Goal: Connect with others: Connect with others

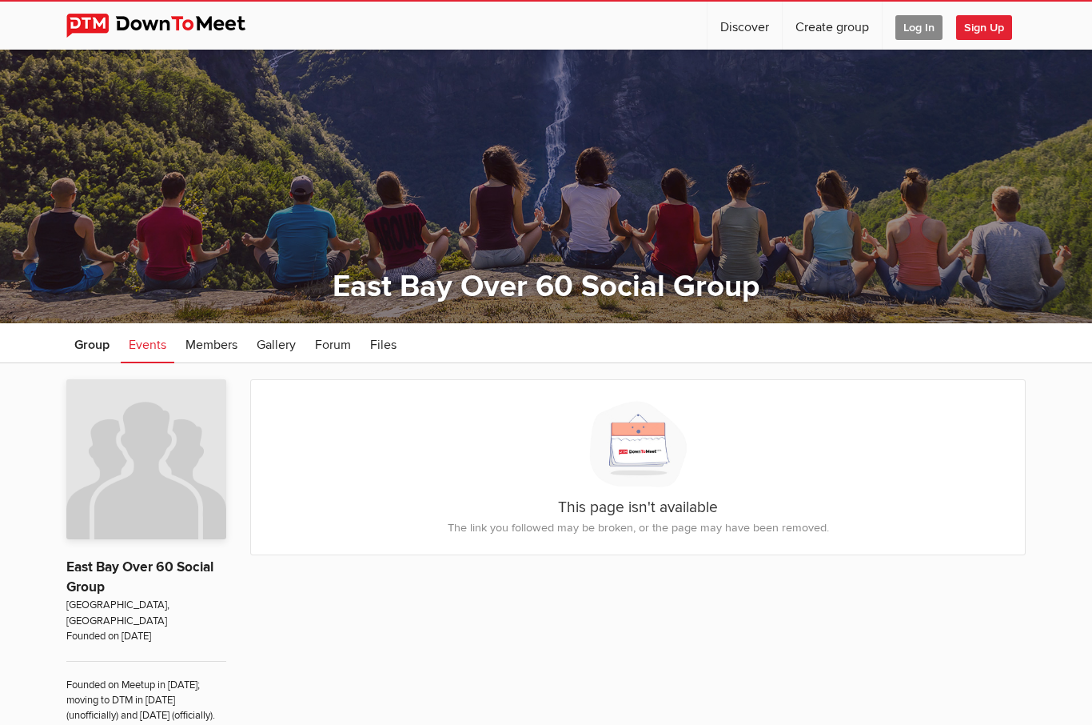
click at [206, 355] on link "Members" at bounding box center [212, 343] width 68 height 40
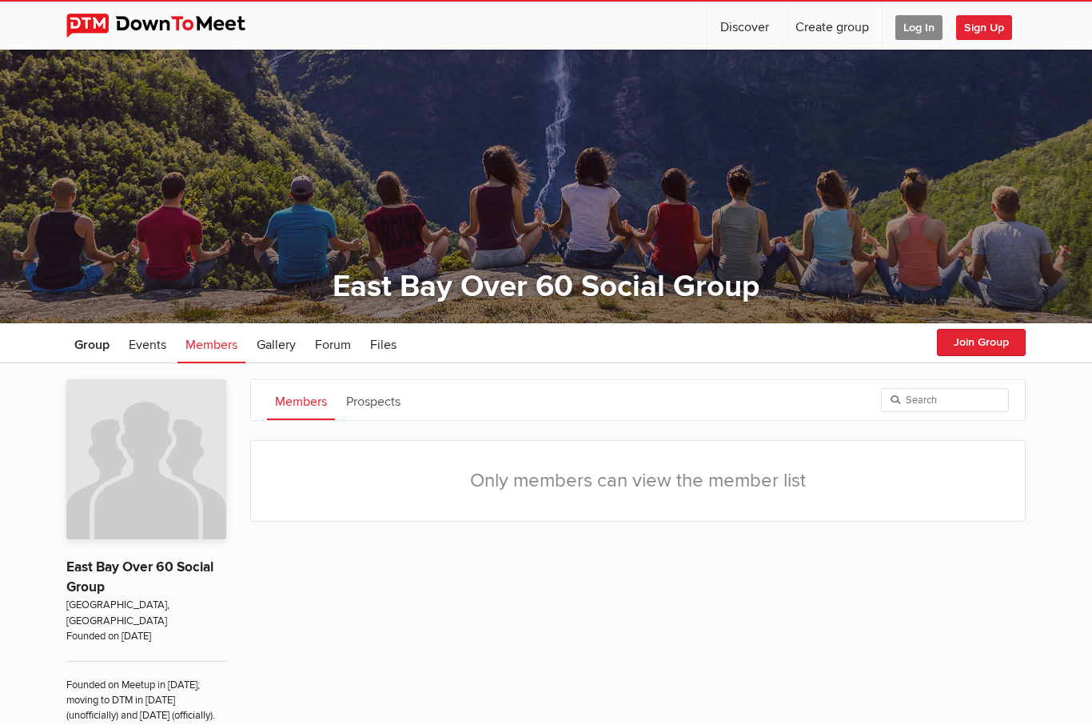
click at [209, 353] on link "Members" at bounding box center [212, 343] width 68 height 40
click at [139, 349] on span "Events" at bounding box center [148, 345] width 38 height 16
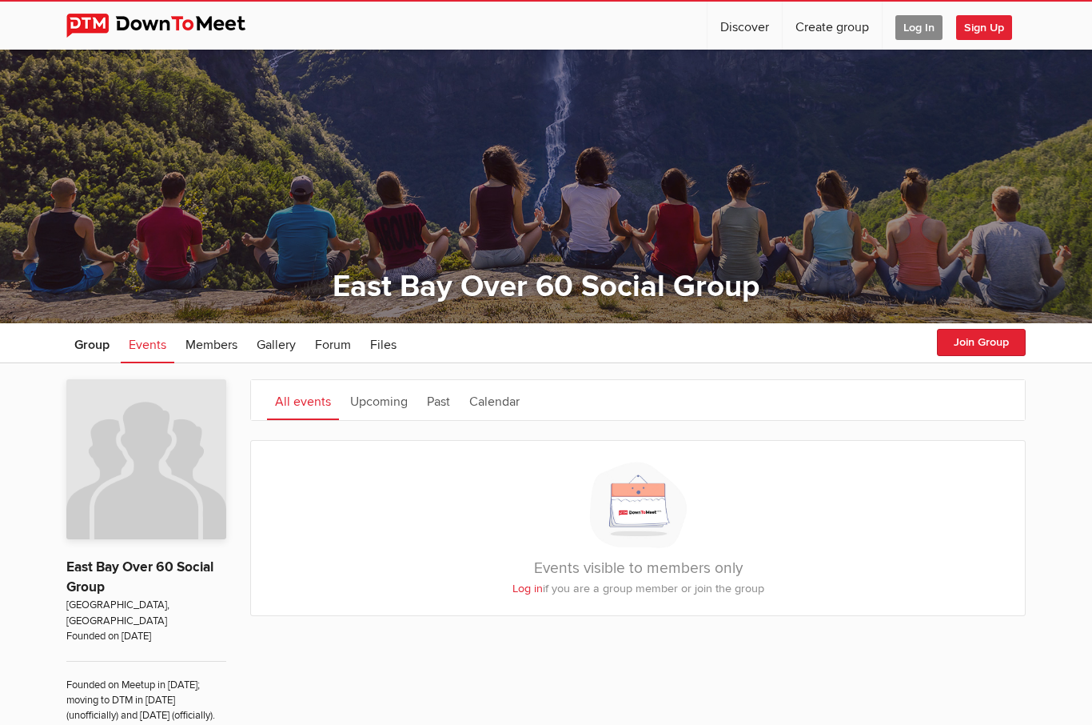
click at [984, 345] on button "Join Group" at bounding box center [981, 342] width 89 height 27
